Goal: Navigation & Orientation: Find specific page/section

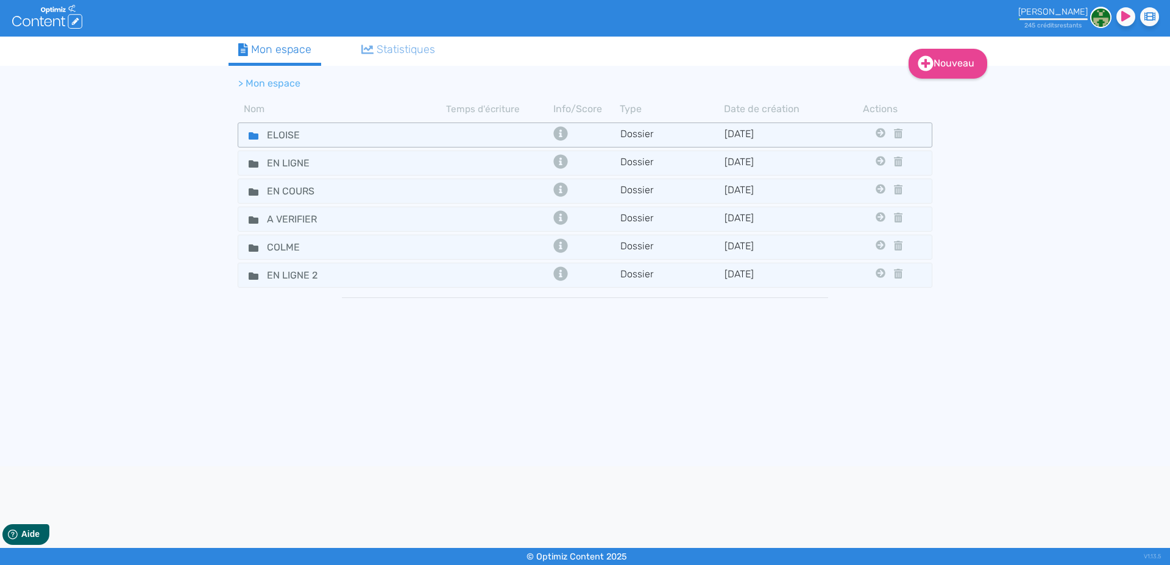
click at [251, 136] on icon at bounding box center [254, 135] width 10 height 7
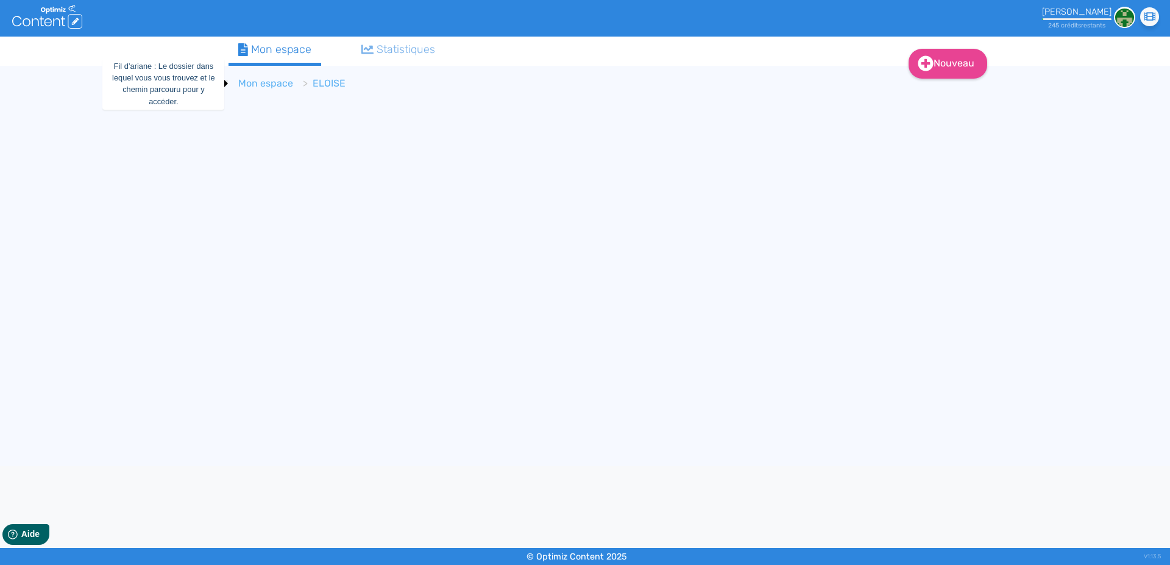
click at [272, 84] on link "Mon espace" at bounding box center [265, 83] width 55 height 12
